Goal: Check status

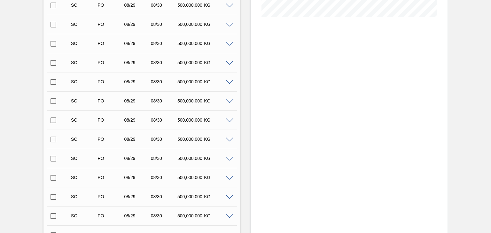
scroll to position [202, 0]
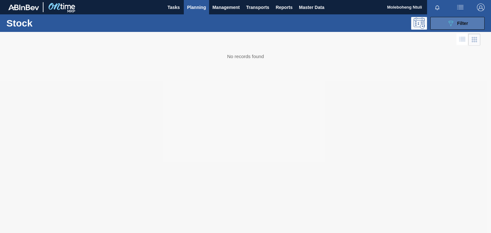
click at [448, 25] on icon "089F7B8B-B2A5-4AFE-B5C0-19BA573D28AC" at bounding box center [450, 23] width 8 height 8
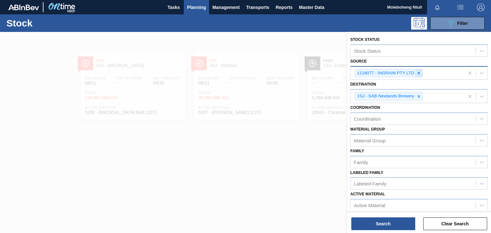
click at [418, 73] on icon at bounding box center [418, 73] width 2 height 2
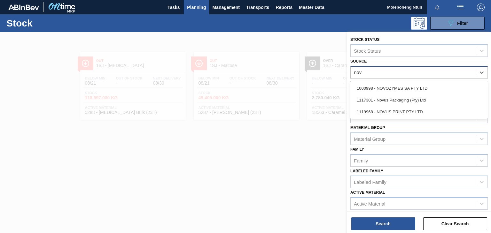
type input "novo"
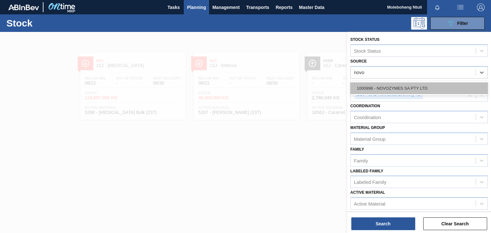
click at [404, 89] on div "1000998 - NOVOZYMES SA PTY LTD" at bounding box center [418, 88] width 137 height 12
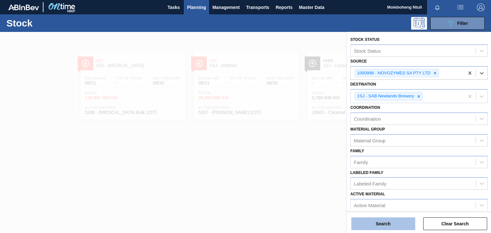
click at [400, 223] on button "Search" at bounding box center [383, 223] width 64 height 13
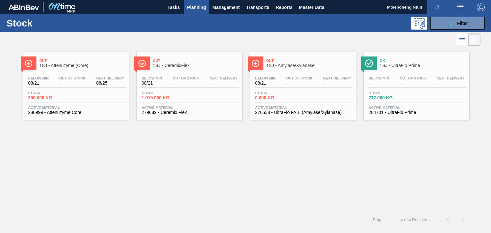
click at [118, 60] on span "Out" at bounding box center [82, 61] width 86 height 4
